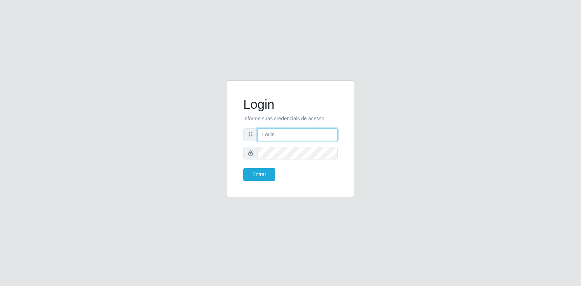
type input "[EMAIL_ADDRESS][DOMAIN_NAME]"
click at [285, 133] on input "[EMAIL_ADDRESS][DOMAIN_NAME]" at bounding box center [297, 134] width 80 height 13
click at [244, 186] on div "Login Informe suas credenciais de acesso [PERSON_NAME][EMAIL_ADDRESS][DOMAIN_NA…" at bounding box center [290, 139] width 109 height 99
click at [253, 179] on button "Entrar" at bounding box center [259, 174] width 32 height 13
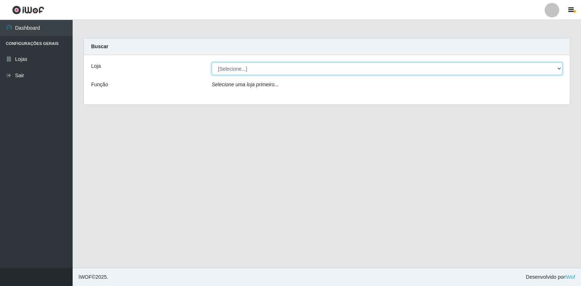
click at [287, 68] on select "[Selecione...] Atacado Vem - Loja 30 Laranjeiras Velha" at bounding box center [387, 68] width 351 height 13
select select "495"
click at [212, 62] on select "[Selecione...] Atacado Vem - Loja 30 Laranjeiras Velha" at bounding box center [387, 68] width 351 height 13
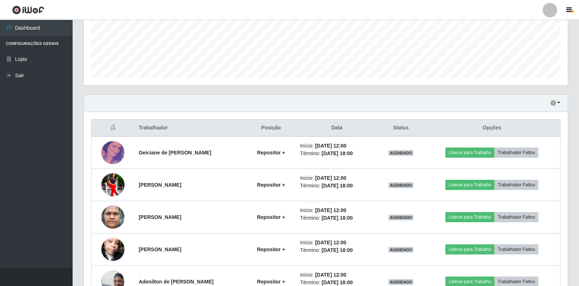
scroll to position [218, 0]
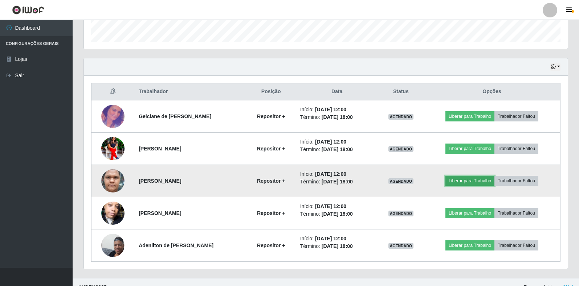
click at [470, 180] on button "Liberar para Trabalho" at bounding box center [469, 181] width 49 height 10
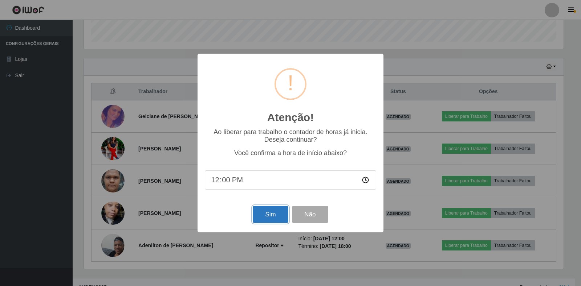
click at [266, 211] on button "Sim" at bounding box center [270, 214] width 35 height 17
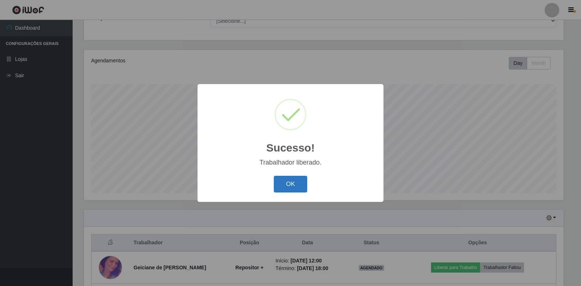
click at [282, 187] on button "OK" at bounding box center [291, 184] width 34 height 17
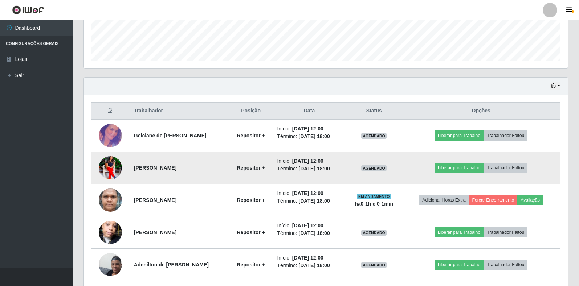
scroll to position [212, 0]
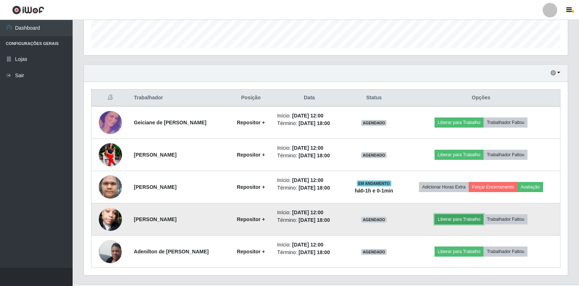
click at [470, 219] on button "Liberar para Trabalho" at bounding box center [458, 220] width 49 height 10
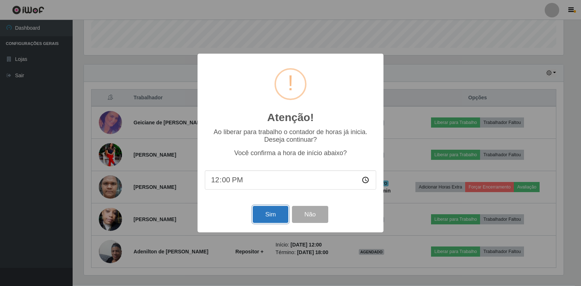
click at [278, 212] on button "Sim" at bounding box center [270, 214] width 35 height 17
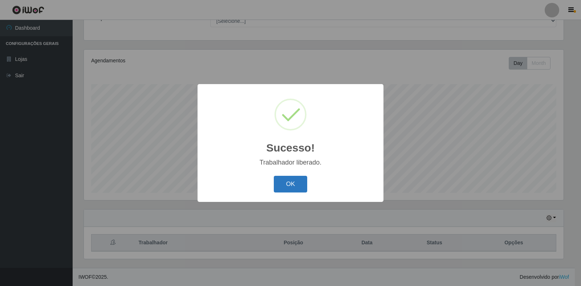
click at [287, 186] on button "OK" at bounding box center [291, 184] width 34 height 17
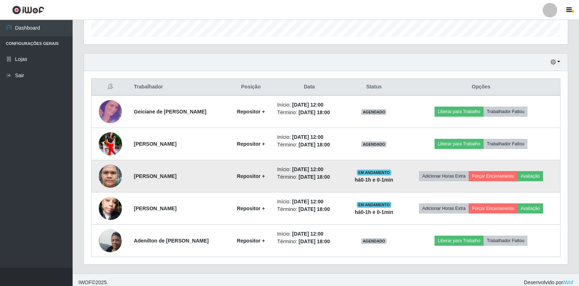
scroll to position [228, 0]
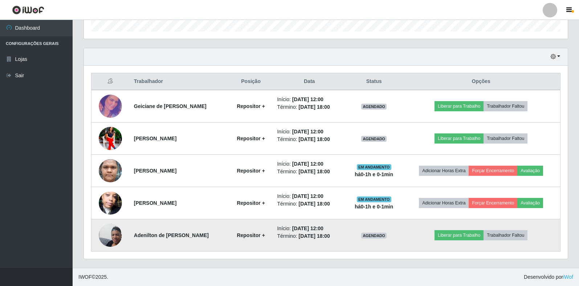
click at [104, 236] on img at bounding box center [110, 235] width 23 height 41
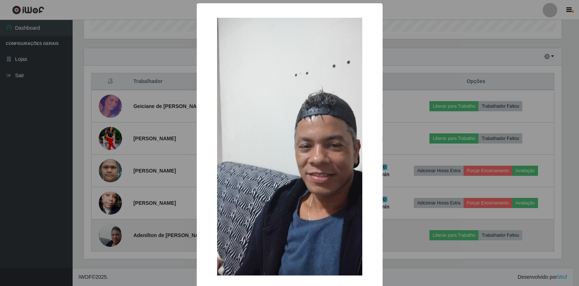
scroll to position [151, 479]
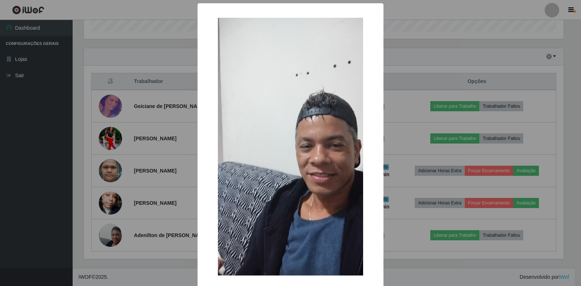
click at [147, 184] on div "× OK Cancel" at bounding box center [290, 143] width 581 height 286
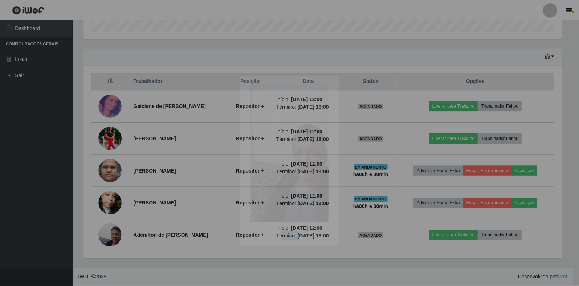
scroll to position [151, 484]
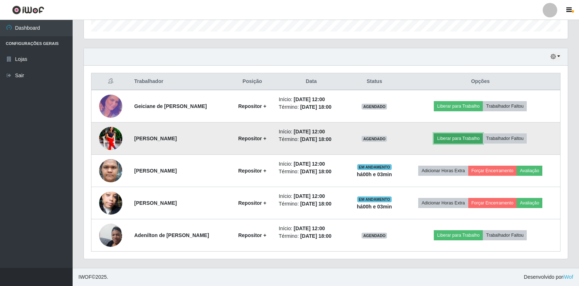
click at [463, 142] on button "Liberar para Trabalho" at bounding box center [458, 139] width 49 height 10
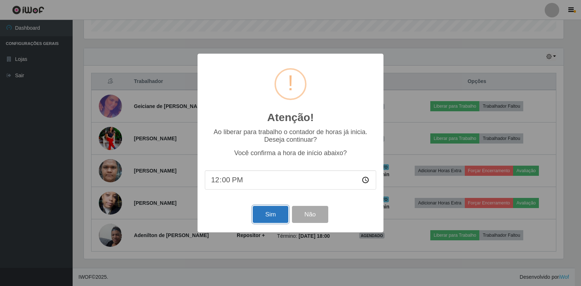
click at [278, 213] on button "Sim" at bounding box center [270, 214] width 35 height 17
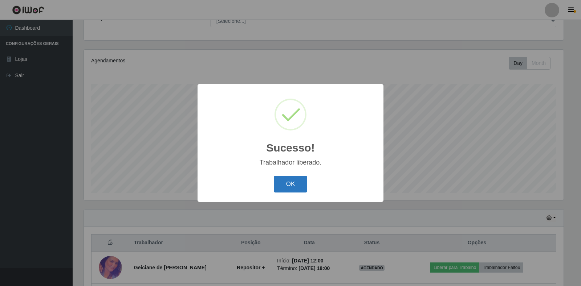
click at [289, 180] on button "OK" at bounding box center [291, 184] width 34 height 17
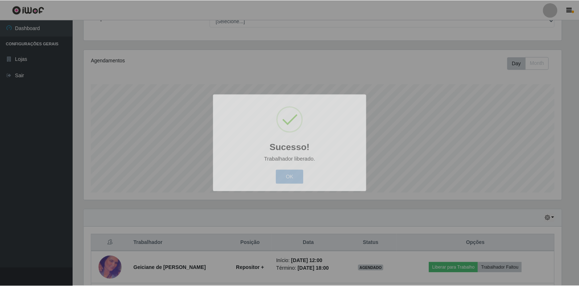
scroll to position [151, 484]
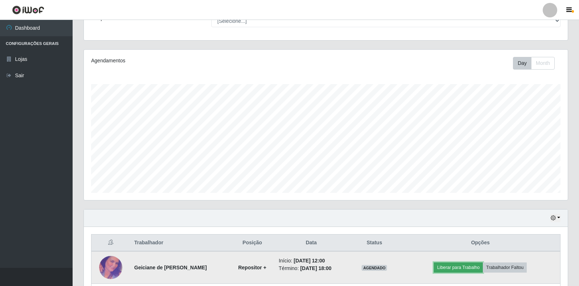
click at [461, 266] on button "Liberar para Trabalho" at bounding box center [458, 268] width 49 height 10
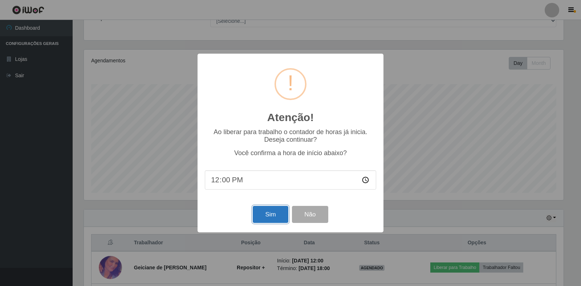
click at [274, 212] on button "Sim" at bounding box center [270, 214] width 35 height 17
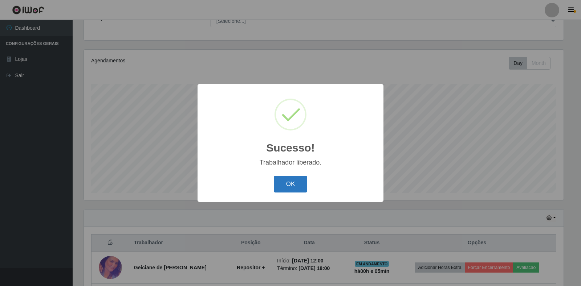
click at [291, 182] on button "OK" at bounding box center [291, 184] width 34 height 17
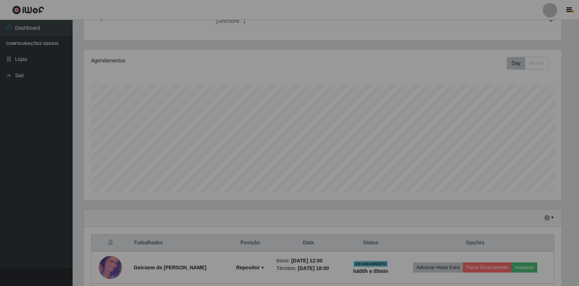
scroll to position [151, 484]
